Goal: Task Accomplishment & Management: Manage account settings

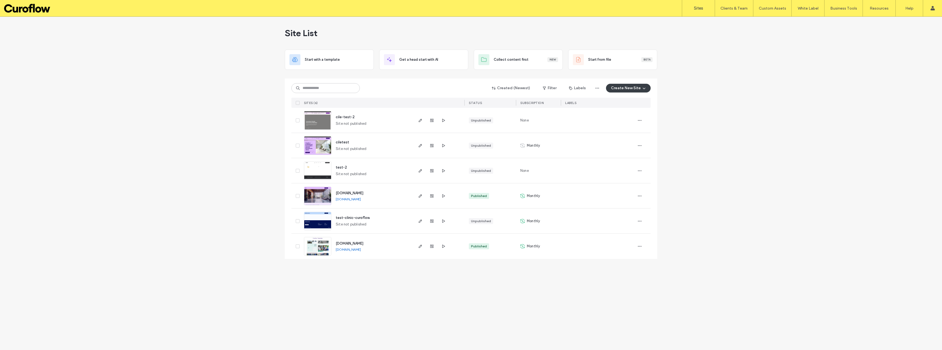
click at [693, 7] on link "Sites" at bounding box center [698, 8] width 33 height 16
click at [742, 20] on link "Client Management" at bounding box center [745, 22] width 53 height 11
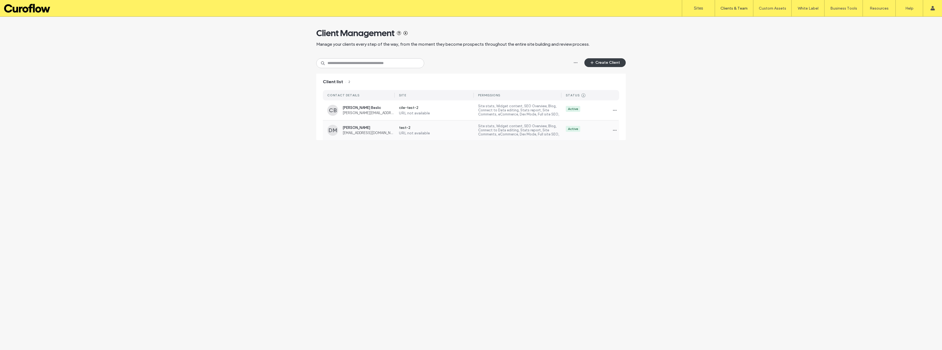
click at [500, 128] on label "Site stats, Widget content, SEO Overview, Blog, Connect to Data editing, Stats …" at bounding box center [519, 130] width 83 height 13
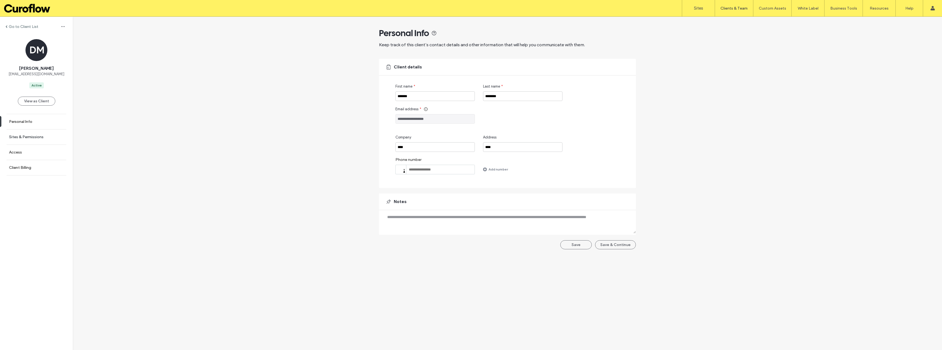
click at [33, 138] on label "Sites & Permissions" at bounding box center [26, 137] width 35 height 5
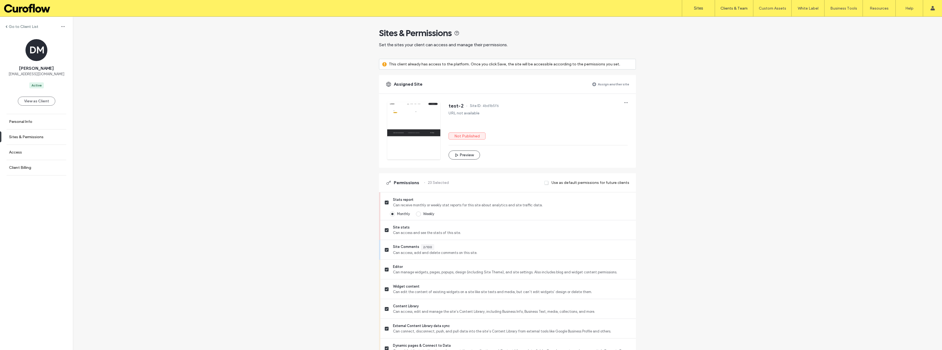
click at [699, 8] on label "Sites" at bounding box center [698, 8] width 9 height 5
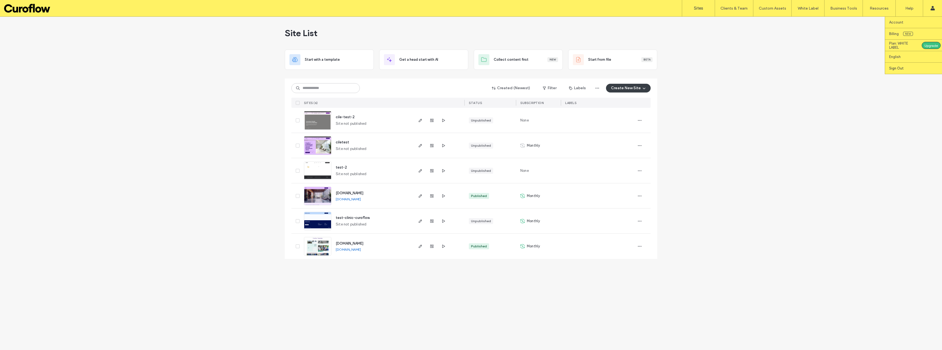
click at [900, 67] on label "Sign Out" at bounding box center [896, 68] width 15 height 4
